Goal: Information Seeking & Learning: Learn about a topic

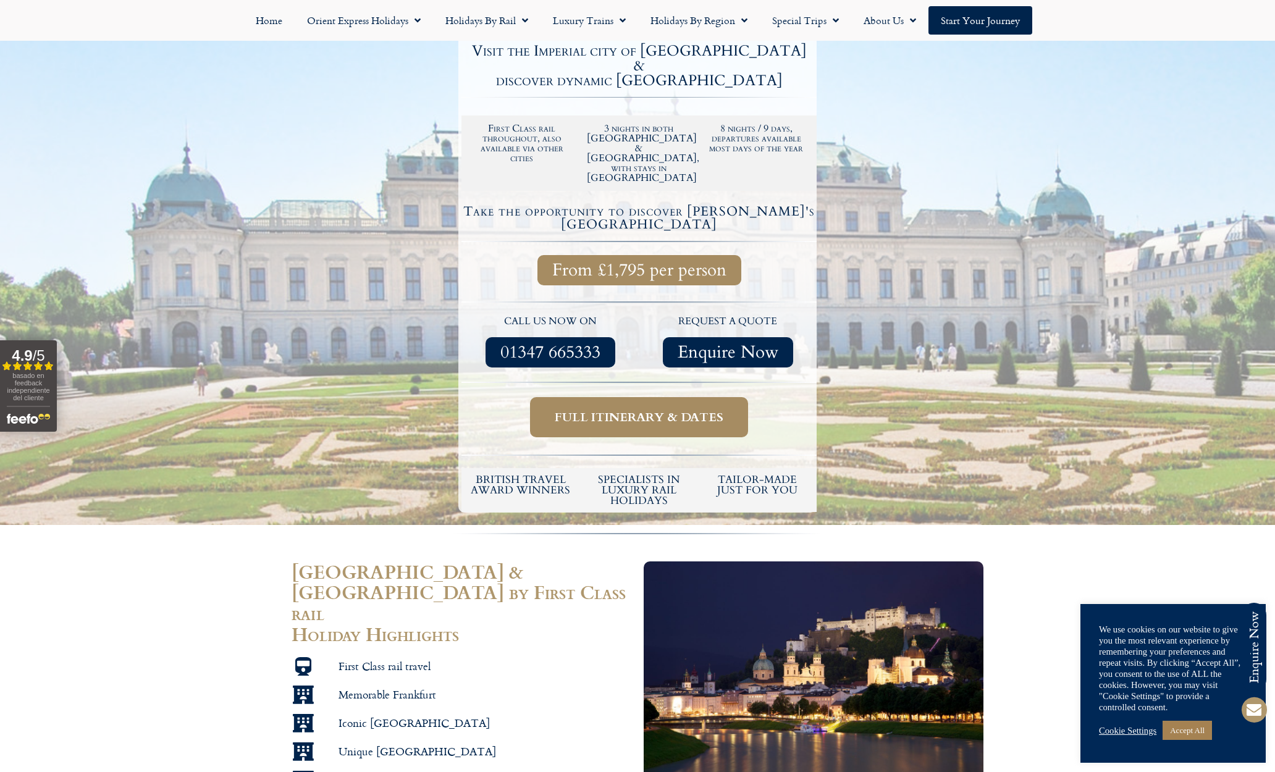
scroll to position [437, 0]
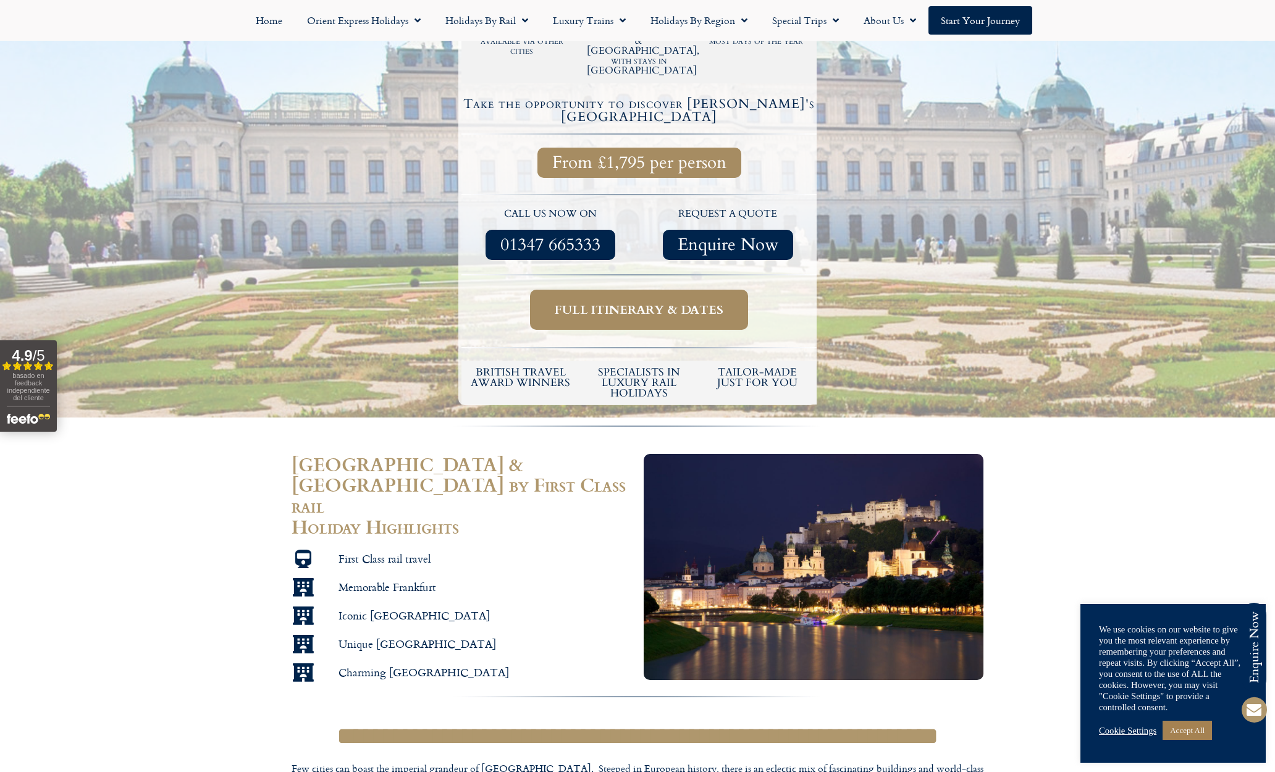
click at [647, 303] on span "Full itinerary & dates" at bounding box center [639, 309] width 169 height 15
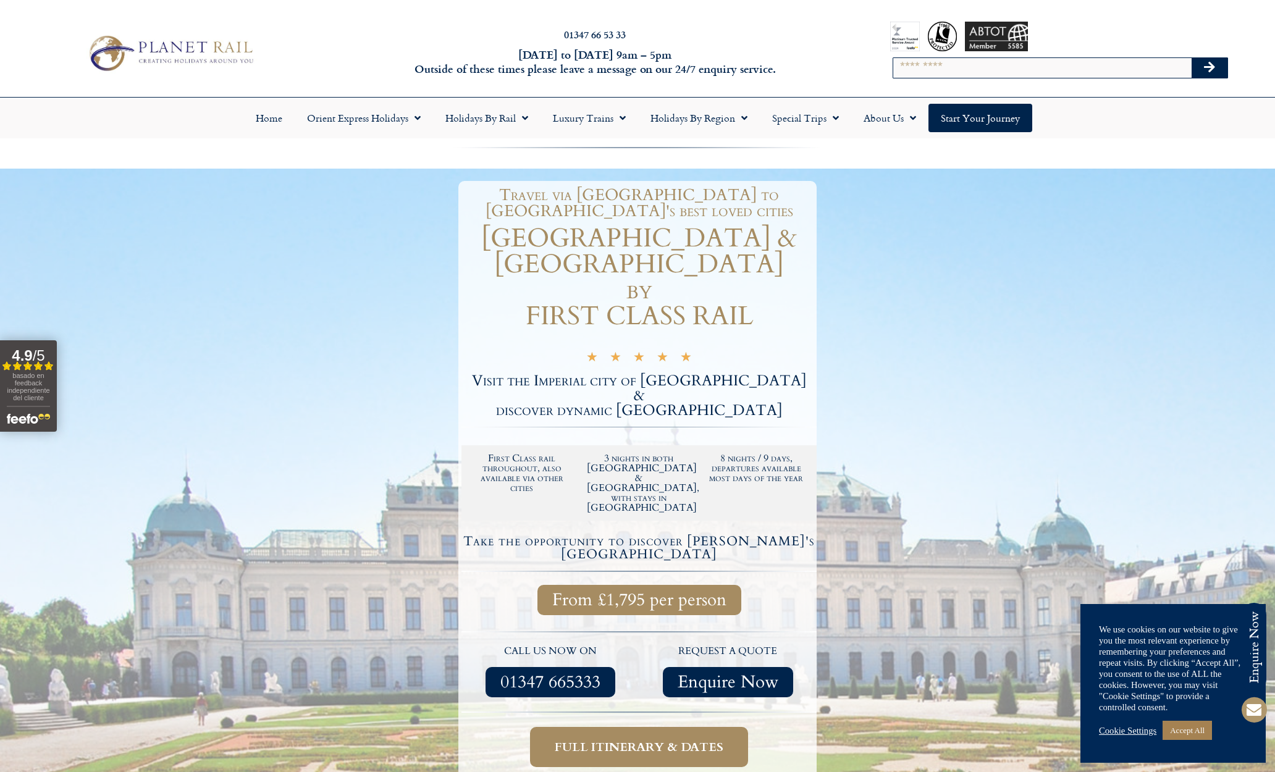
scroll to position [437, 0]
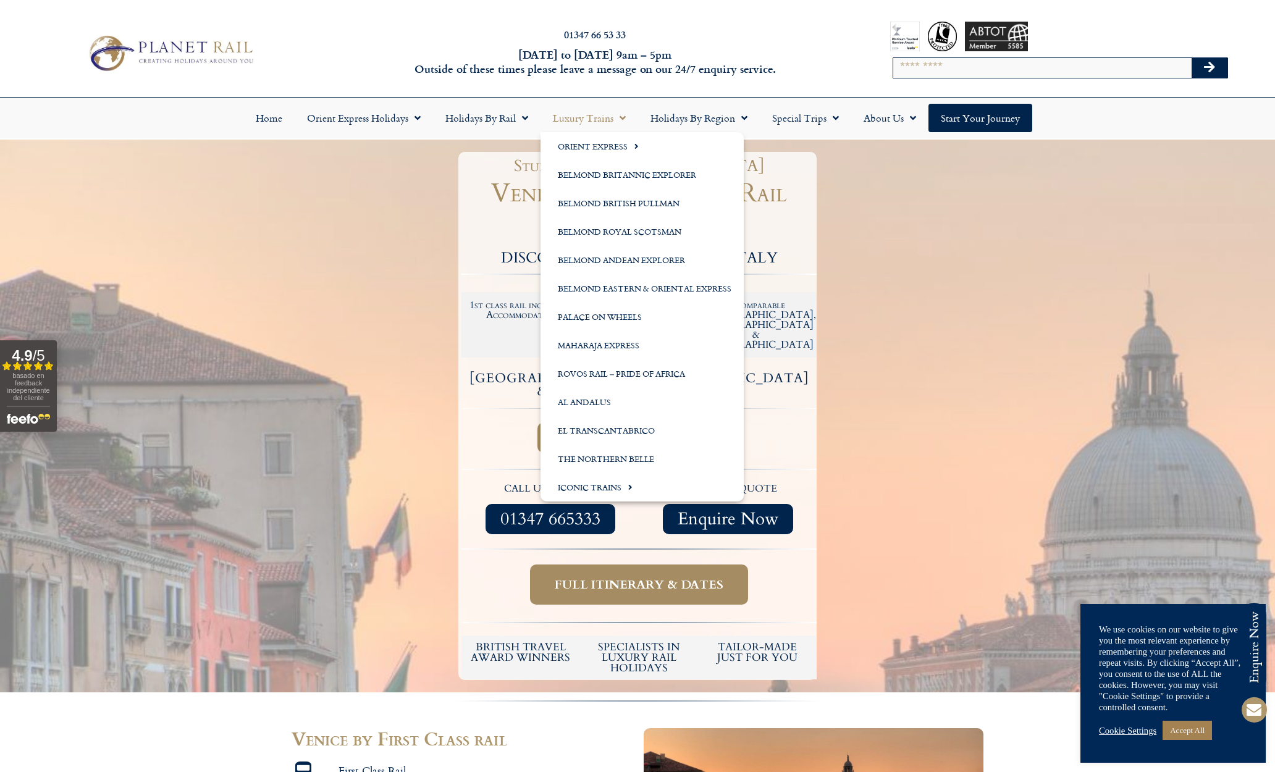
click at [625, 116] on span "Menu" at bounding box center [619, 118] width 12 height 22
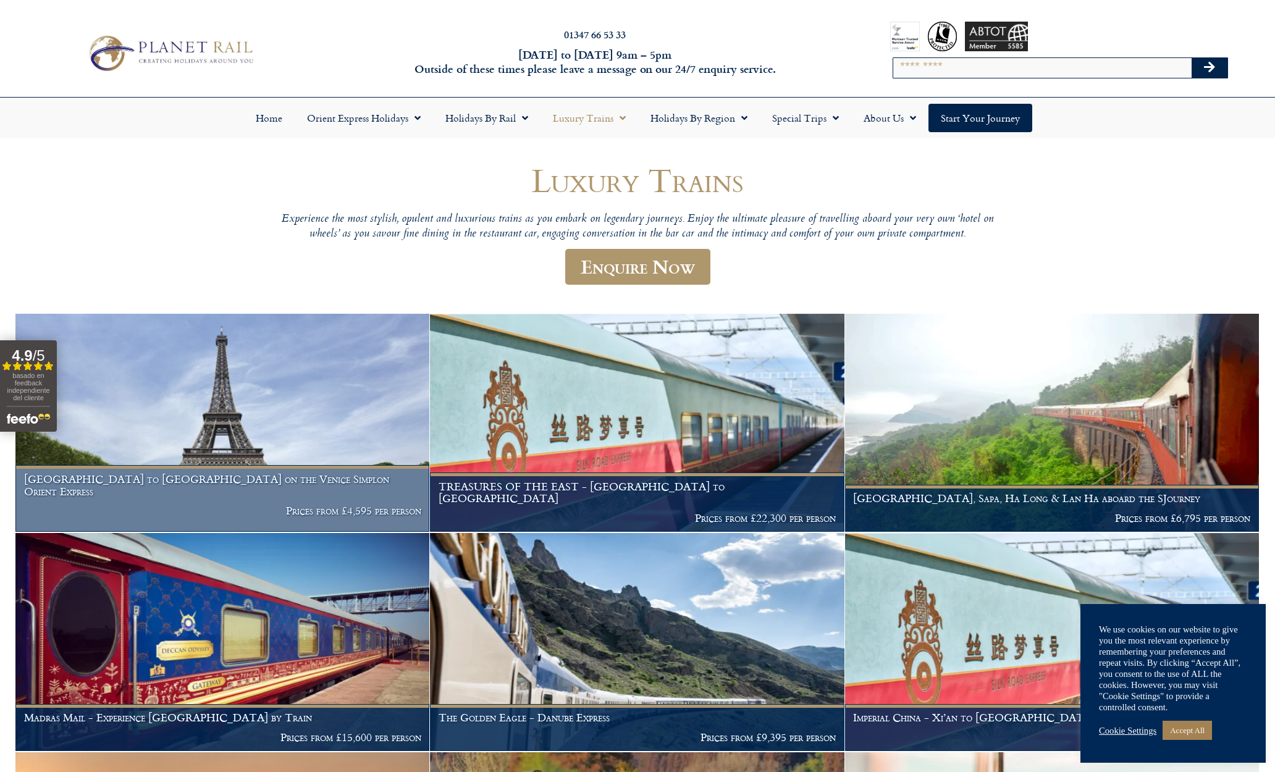
click at [371, 434] on img at bounding box center [222, 423] width 414 height 218
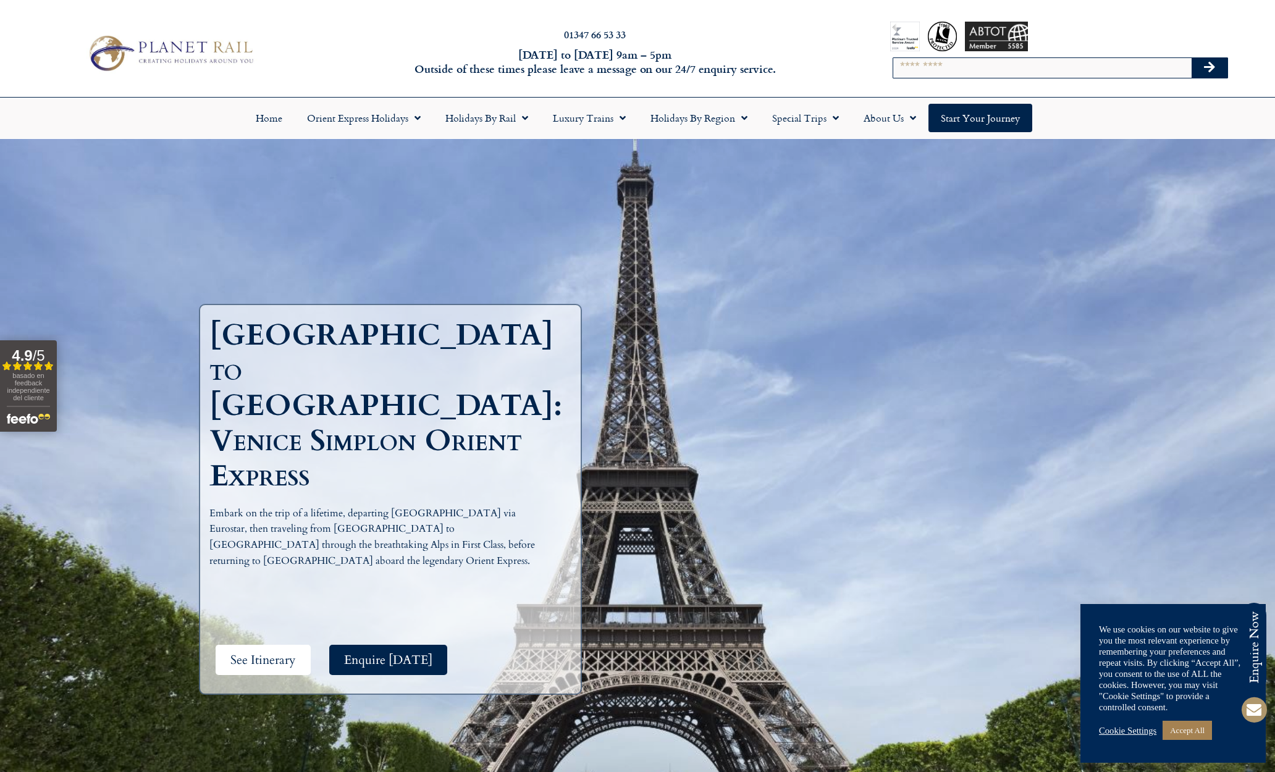
click at [282, 652] on span "See Itinerary" at bounding box center [262, 659] width 65 height 15
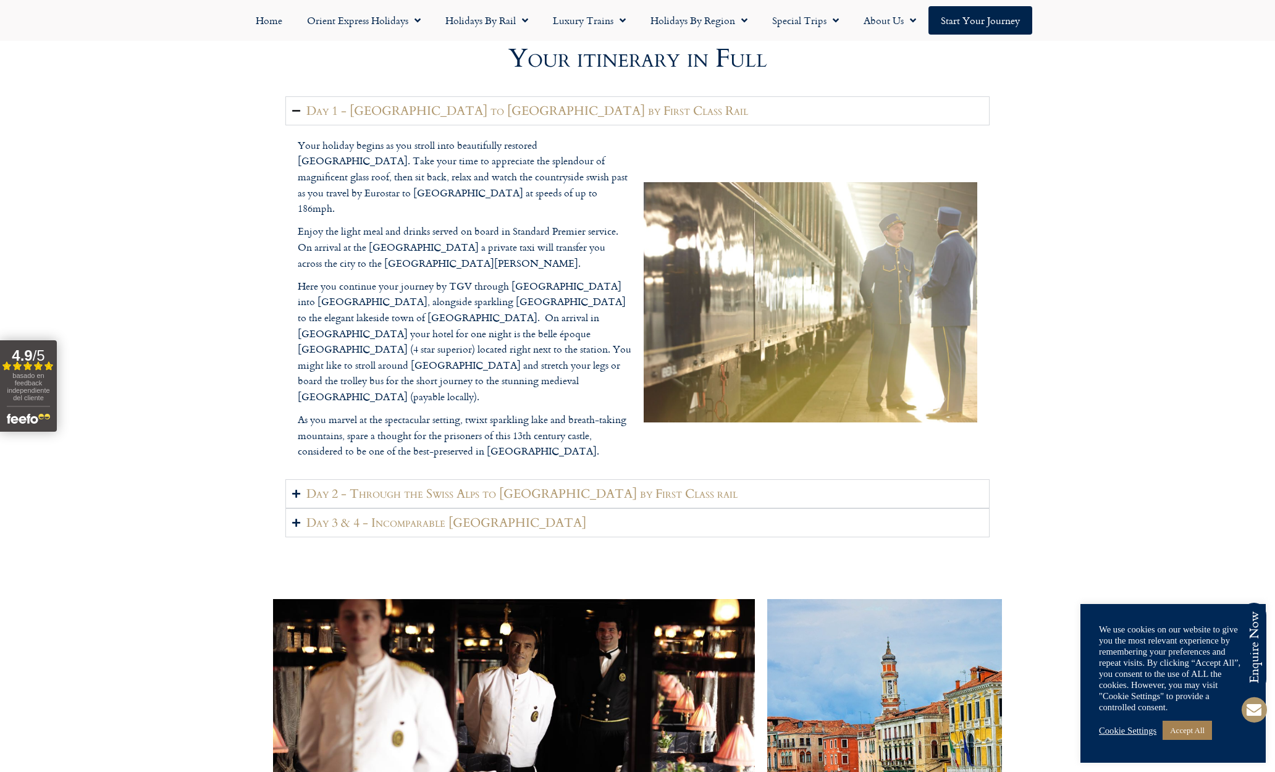
scroll to position [1643, 0]
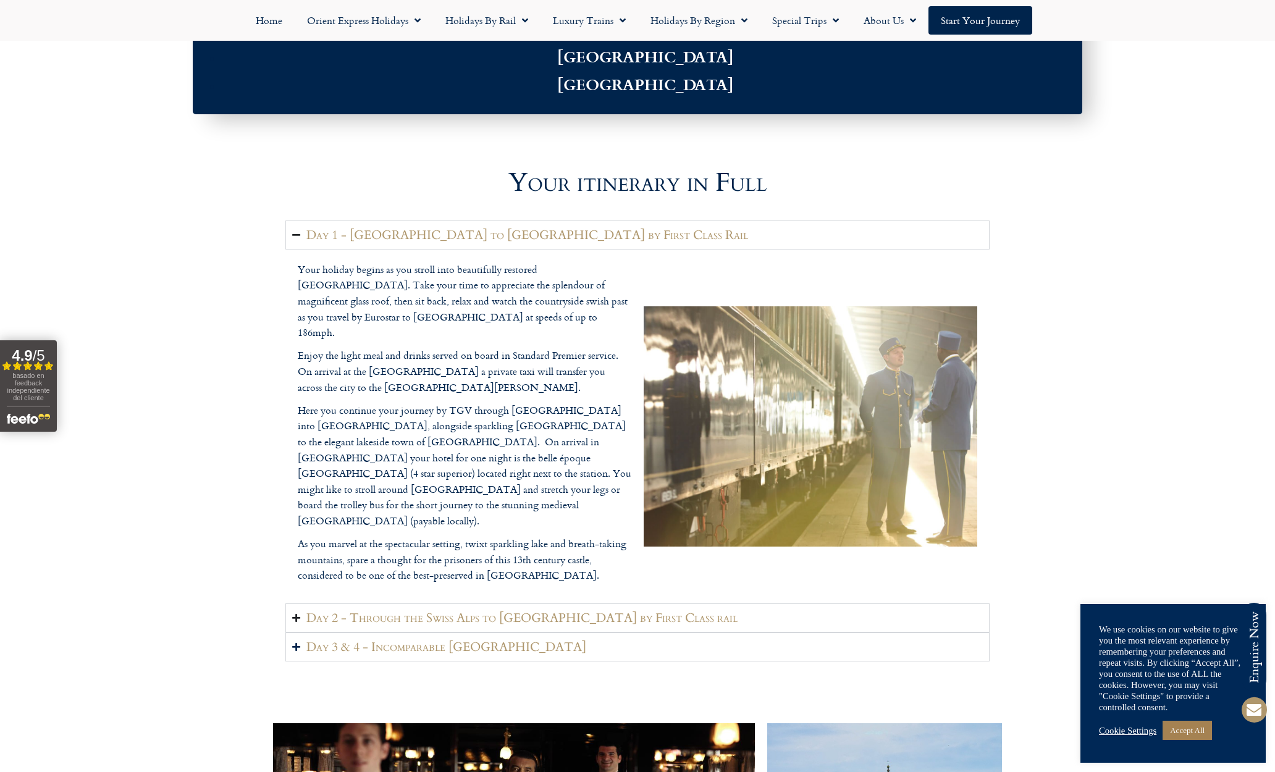
click at [295, 623] on icon "Accordion. Open links with Enter or Space, close with Escape, and navigate with…" at bounding box center [296, 617] width 8 height 9
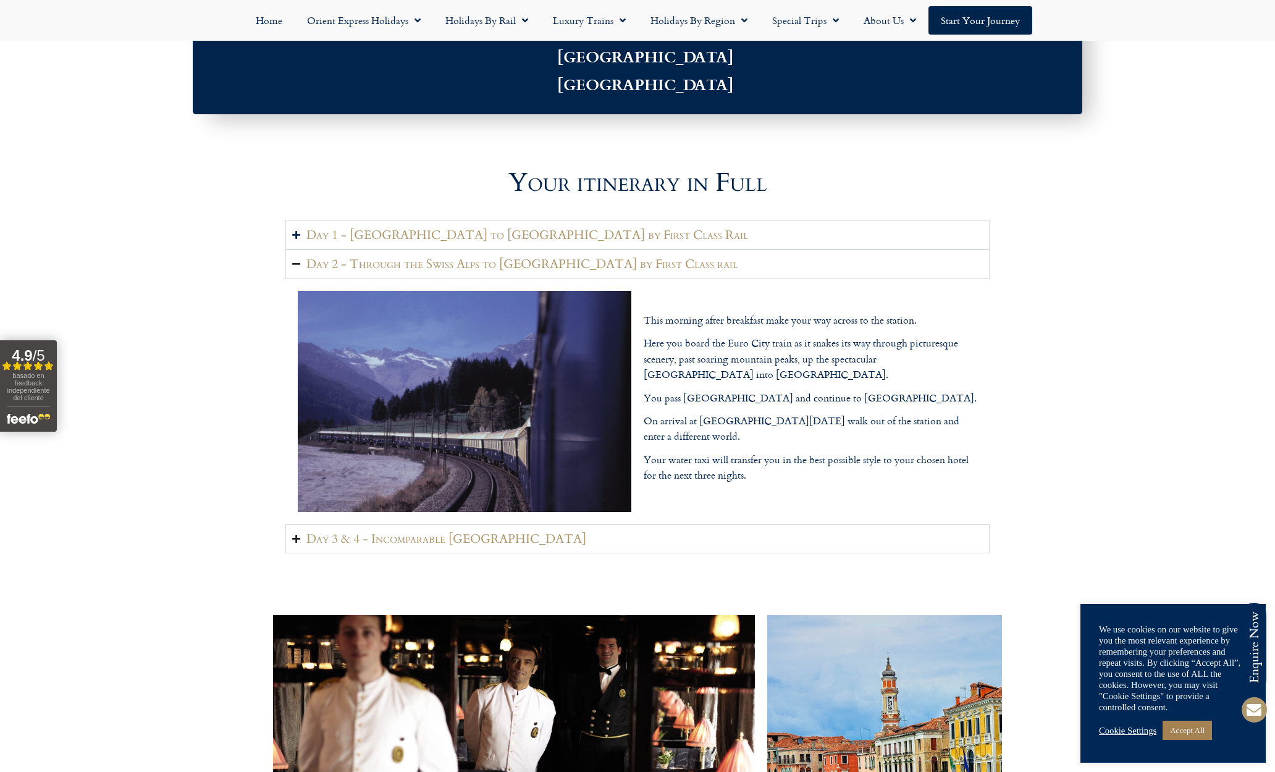
click at [295, 544] on icon "Accordion. Open links with Enter or Space, close with Escape, and navigate with…" at bounding box center [296, 538] width 8 height 9
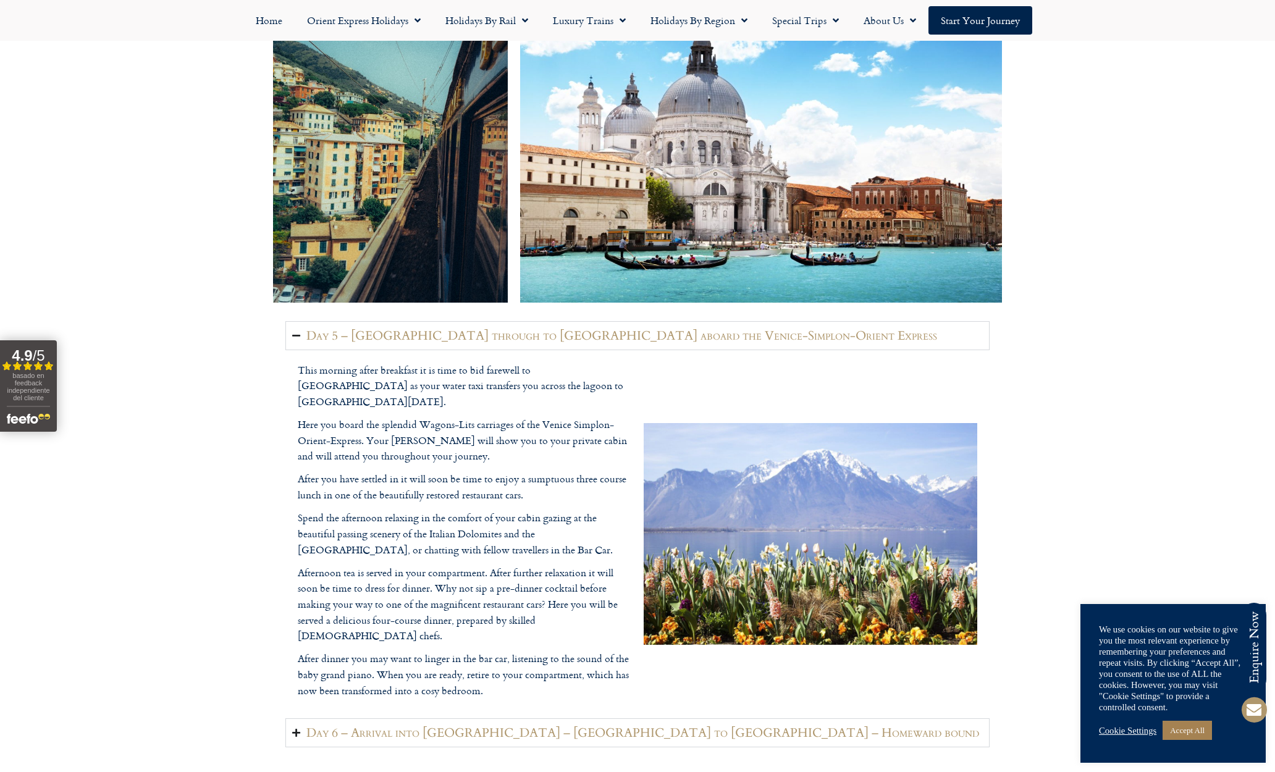
scroll to position [2750, 0]
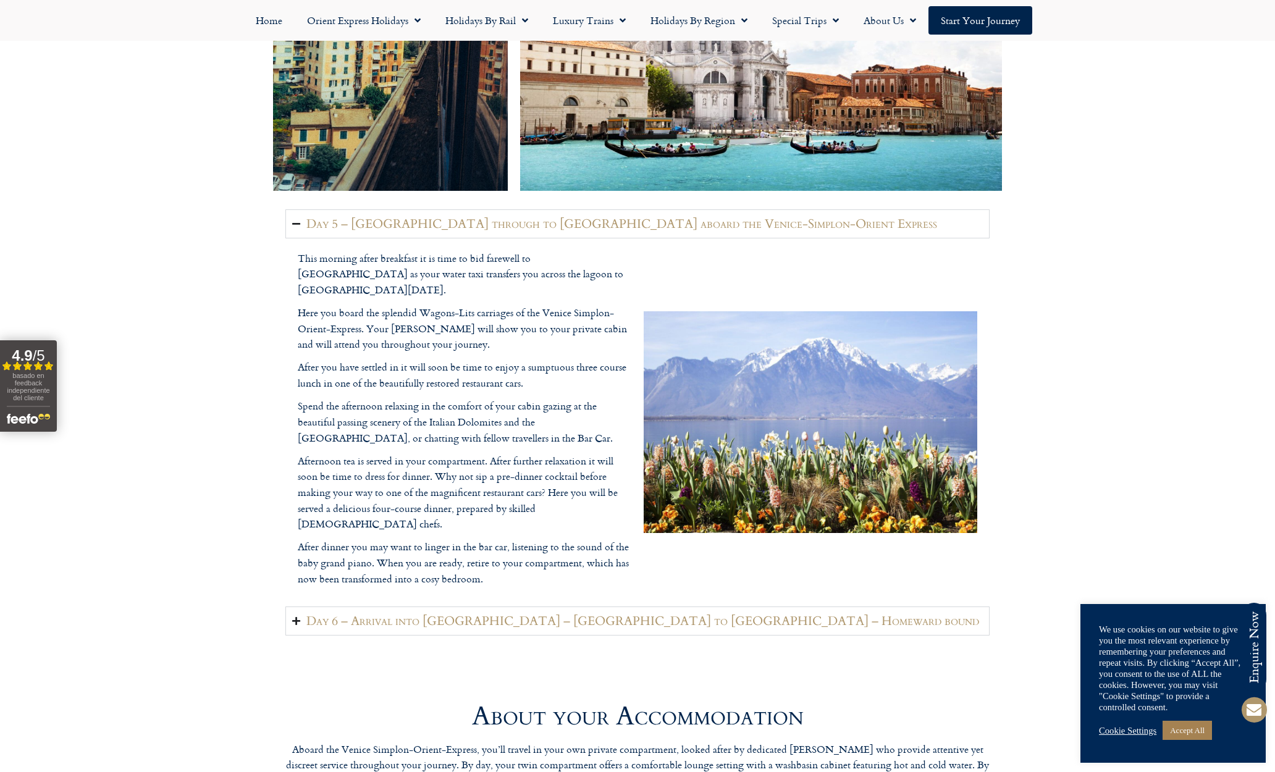
click at [294, 626] on icon "Accordion. Open links with Enter or Space, close with Escape, and navigate with…" at bounding box center [296, 621] width 8 height 9
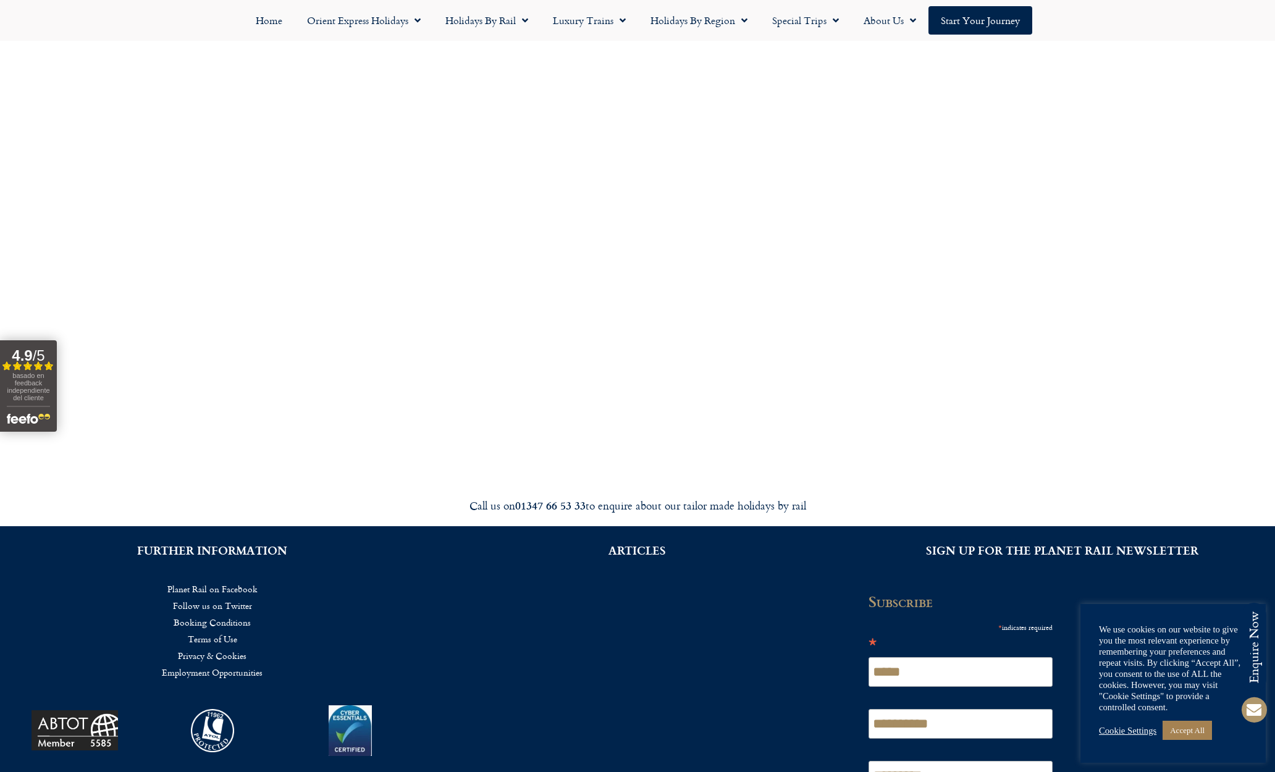
scroll to position [4742, 0]
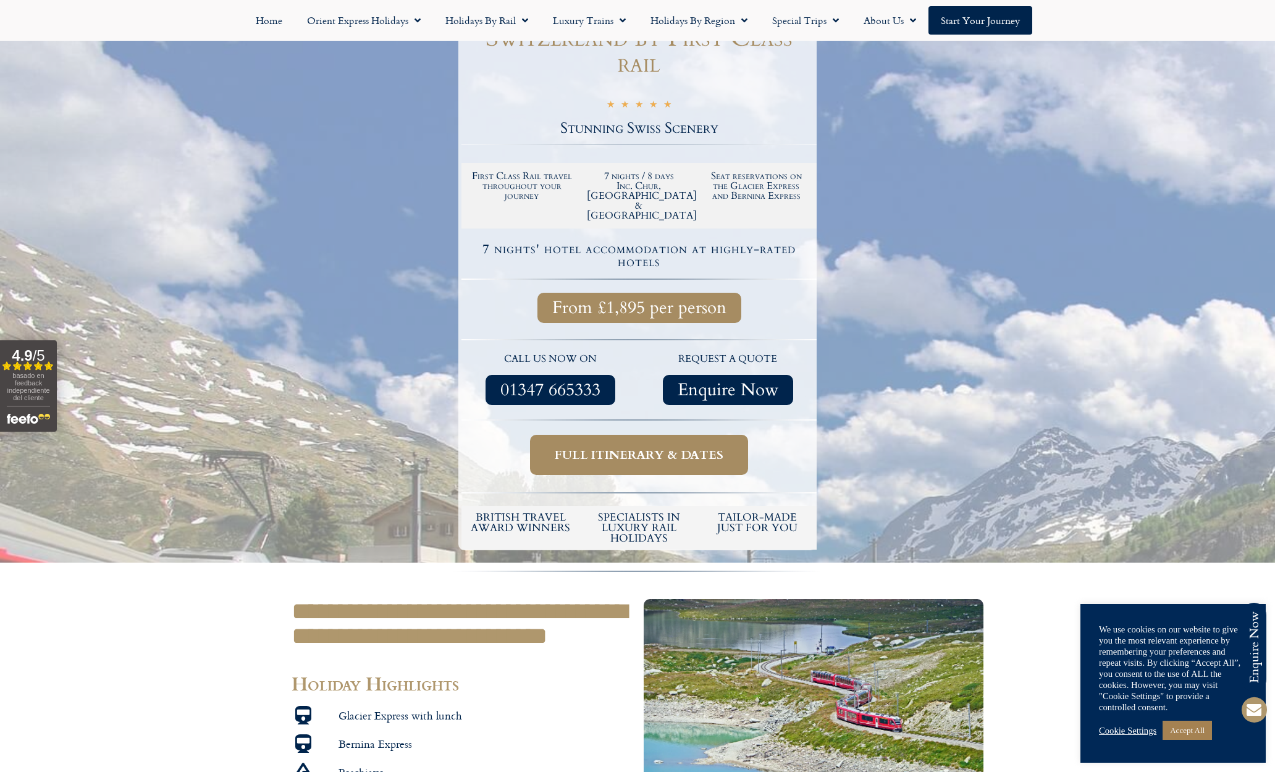
scroll to position [256, 0]
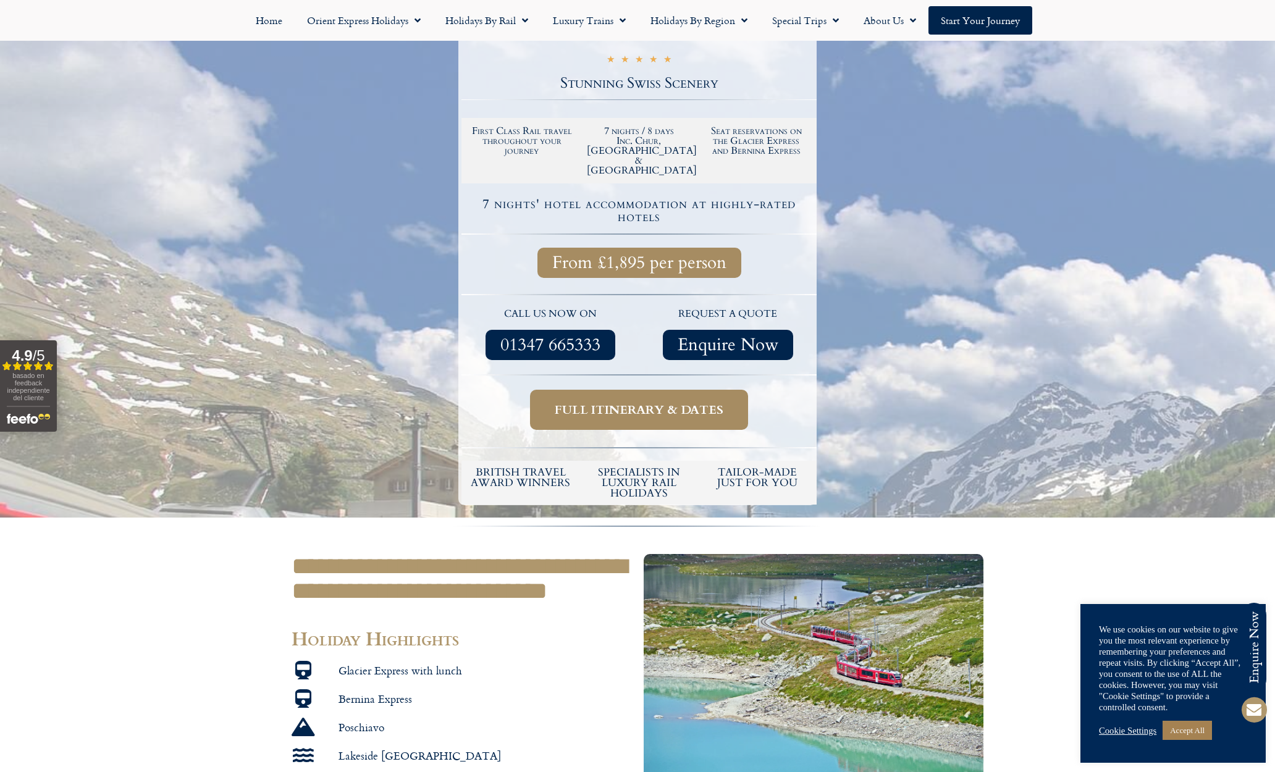
click at [656, 418] on span "Full itinerary & dates" at bounding box center [639, 409] width 169 height 15
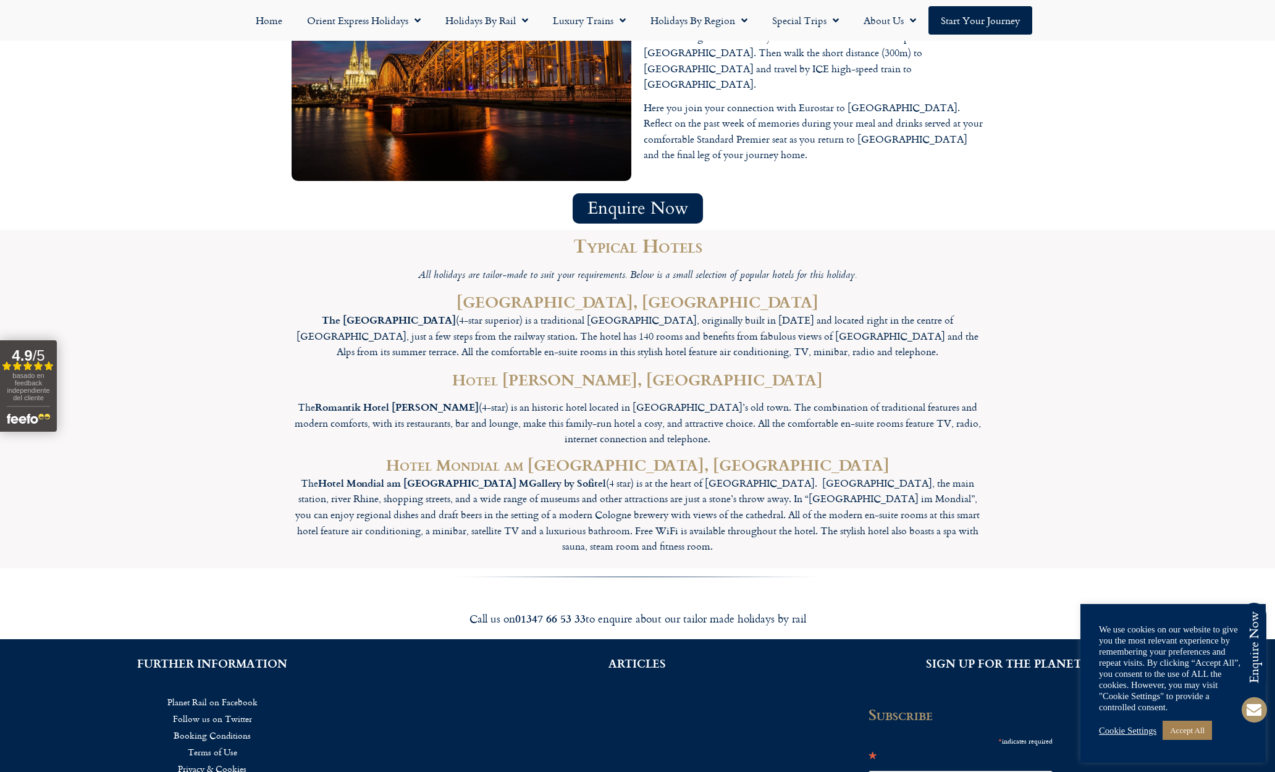
scroll to position [3940, 0]
